Goal: Register for event/course

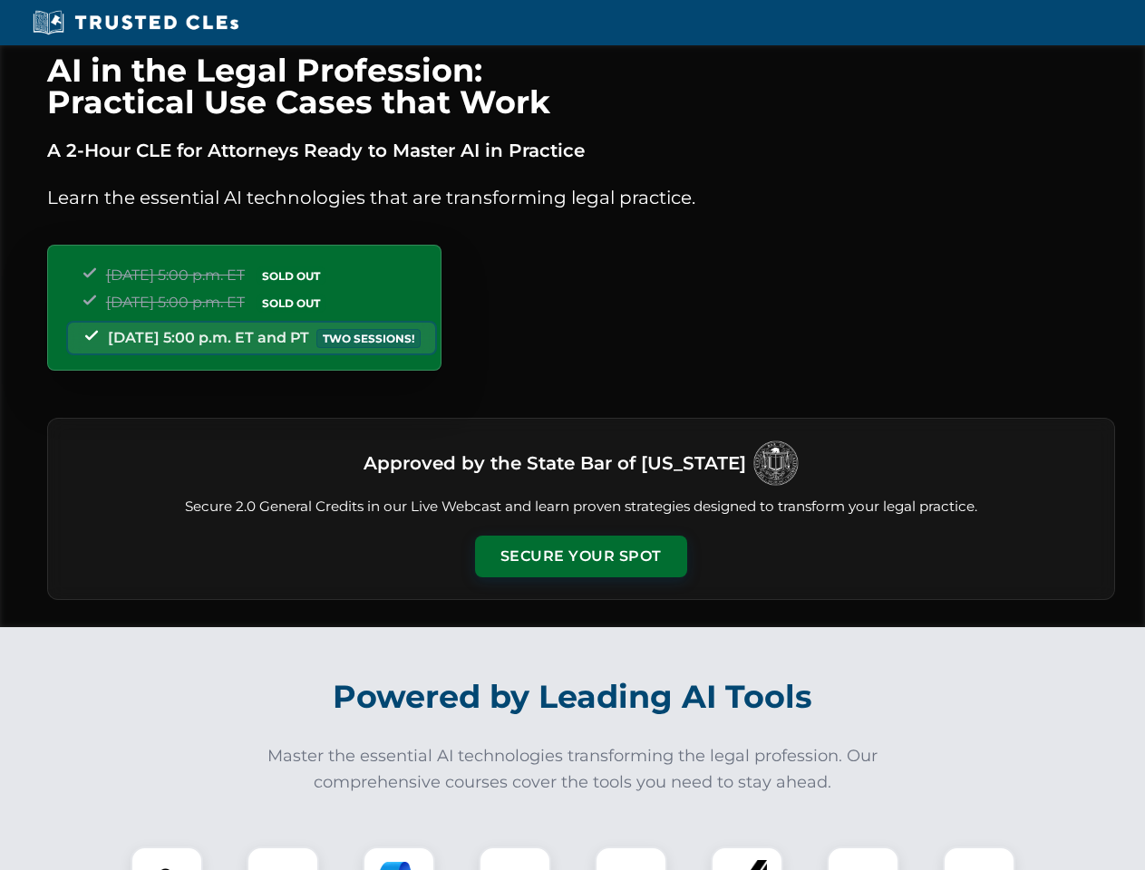
click at [580, 556] on button "Secure Your Spot" at bounding box center [581, 557] width 212 height 42
click at [167, 858] on img at bounding box center [166, 882] width 53 height 53
click at [283, 858] on div at bounding box center [283, 883] width 73 height 73
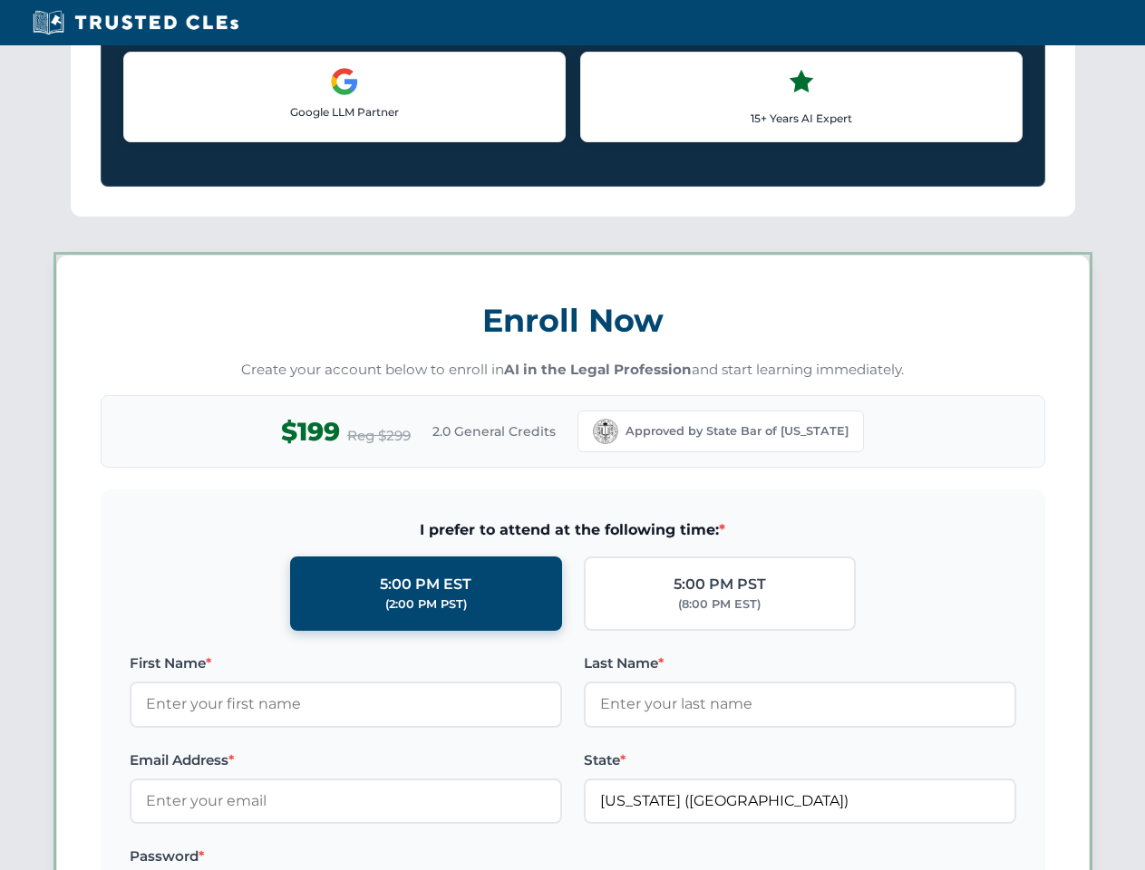
click at [515, 858] on label "Password *" at bounding box center [346, 857] width 432 height 22
